Goal: Information Seeking & Learning: Learn about a topic

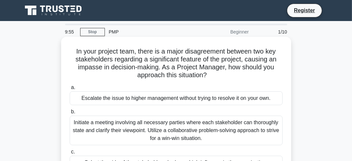
click at [96, 99] on div "Escalate the issue to higher management without trying to resolve it on your ow…" at bounding box center [176, 98] width 213 height 14
click at [70, 90] on input "a. Escalate the issue to higher management without trying to resolve it on your…" at bounding box center [70, 88] width 0 height 4
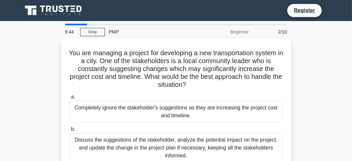
scroll to position [149, 0]
